Goal: Browse casually

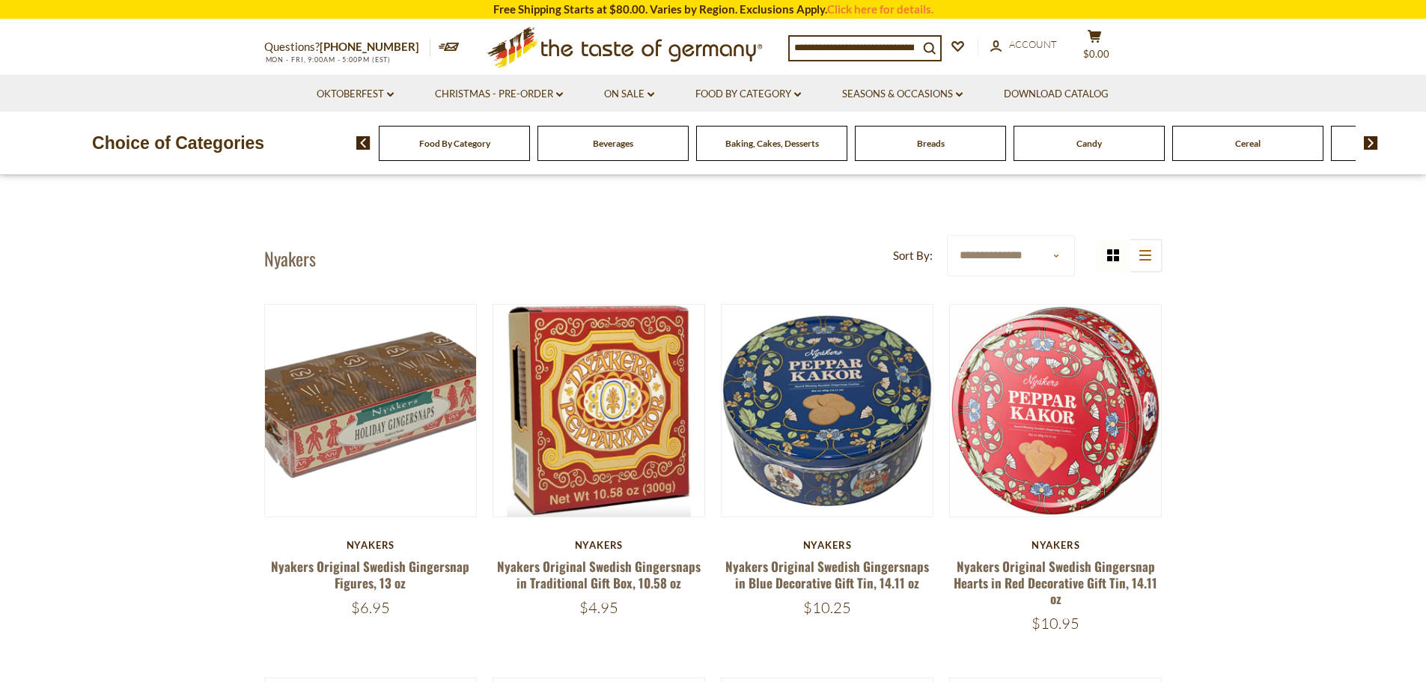
click at [642, 538] on article "Quick View Nyakers Nyakers Original Swedish Gingersnaps in Traditional Gift Box…" at bounding box center [599, 460] width 213 height 312
click at [621, 568] on link "Nyakers Original Swedish Gingersnaps in Traditional Gift Box, 10.58 oz" at bounding box center [599, 574] width 204 height 34
